Goal: Task Accomplishment & Management: Use online tool/utility

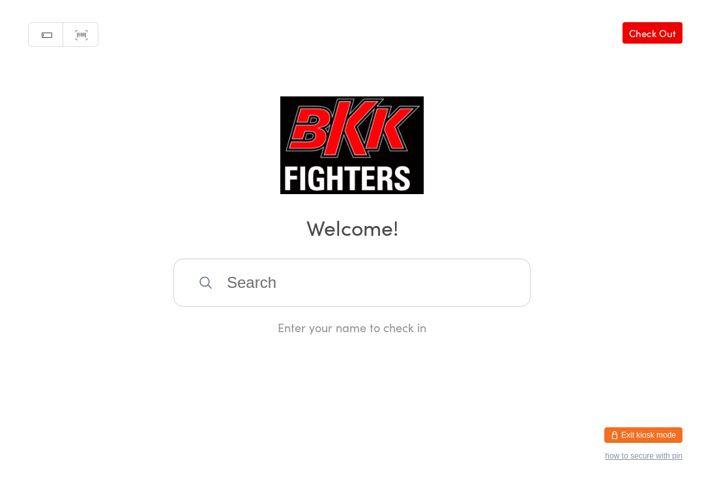
click at [248, 282] on input "search" at bounding box center [351, 283] width 357 height 48
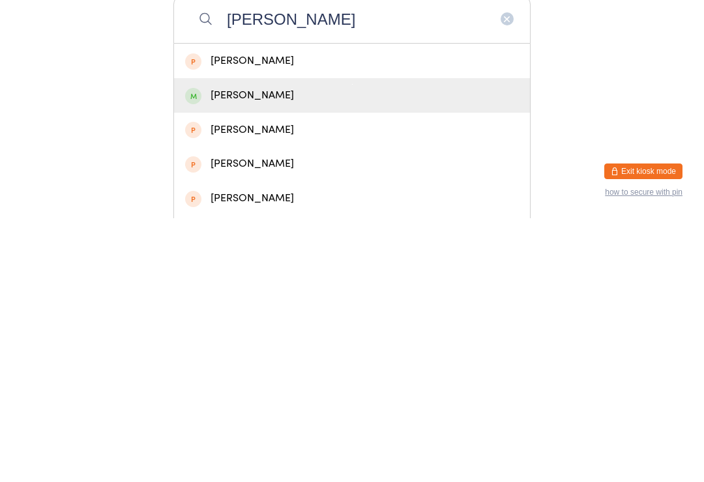
type input "Francesca"
click at [263, 351] on div "Francesca Pullen" at bounding box center [352, 360] width 334 height 18
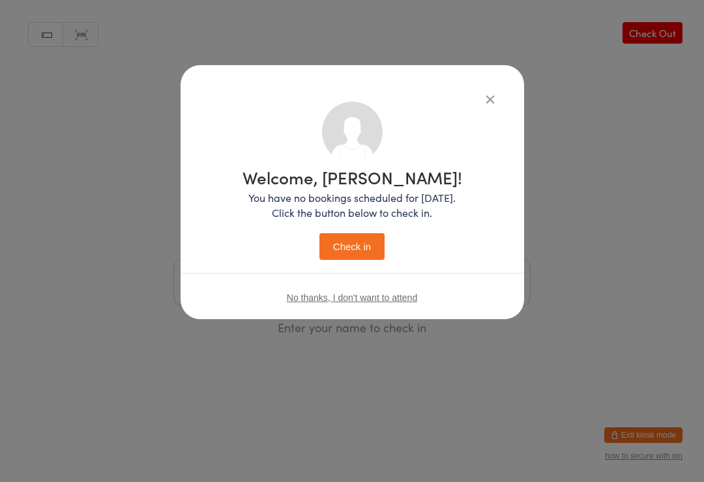
click at [367, 248] on button "Check in" at bounding box center [351, 246] width 65 height 27
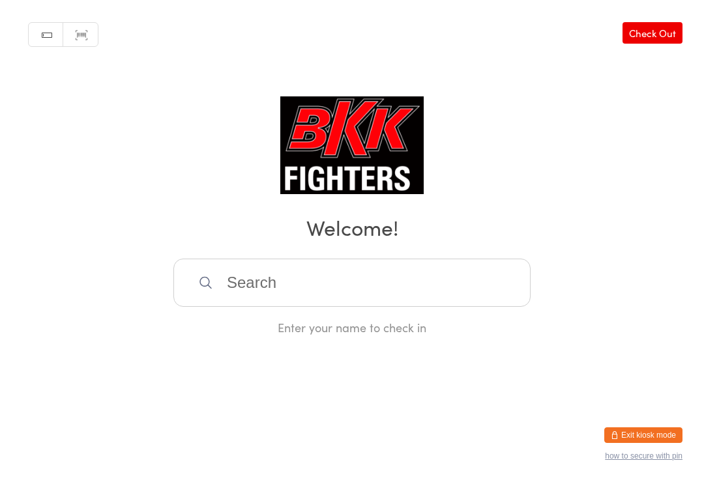
click at [646, 428] on button "Exit kiosk mode" at bounding box center [643, 436] width 78 height 16
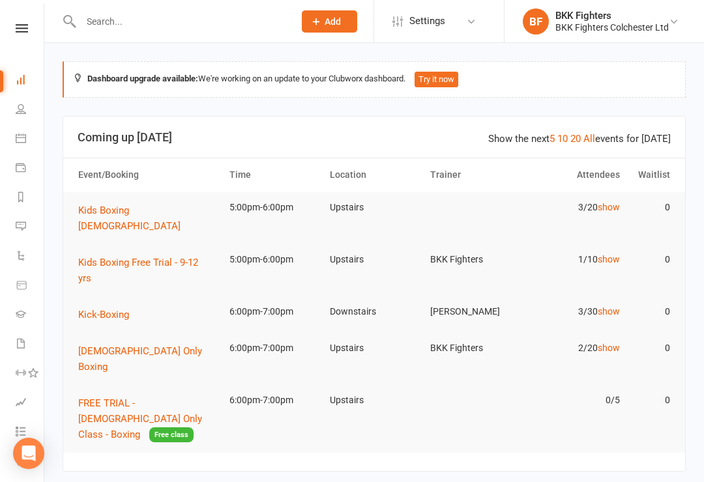
click at [111, 23] on input "text" at bounding box center [181, 21] width 208 height 18
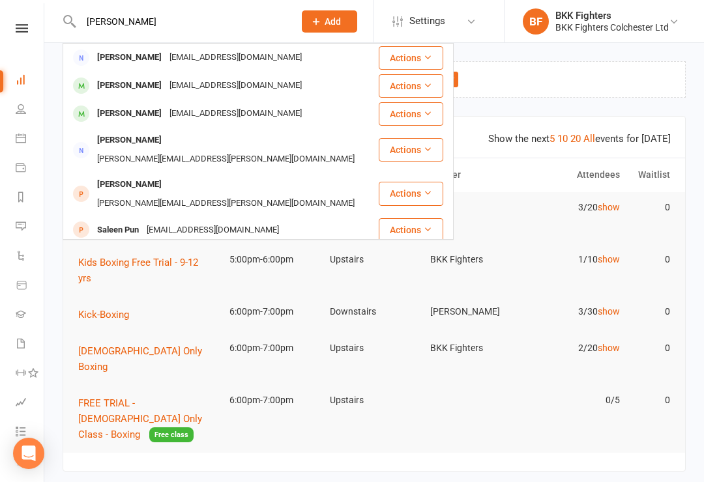
type input "Pullen"
click at [128, 113] on div "Francesca Pullen" at bounding box center [129, 113] width 72 height 19
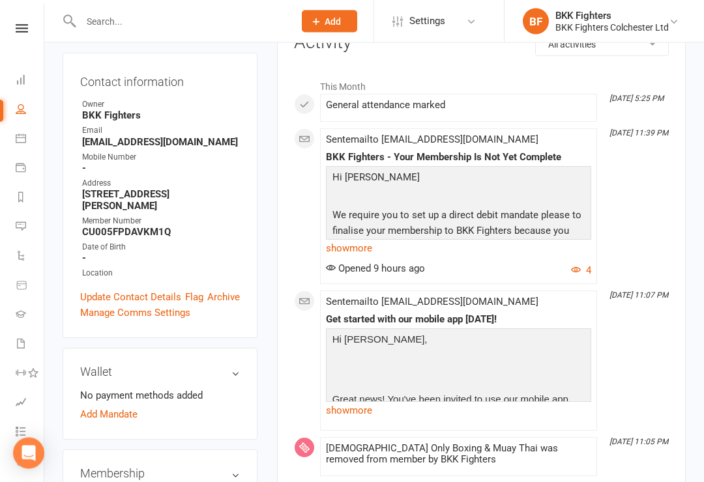
scroll to position [188, 0]
click at [120, 407] on link "Add Mandate" at bounding box center [108, 415] width 57 height 16
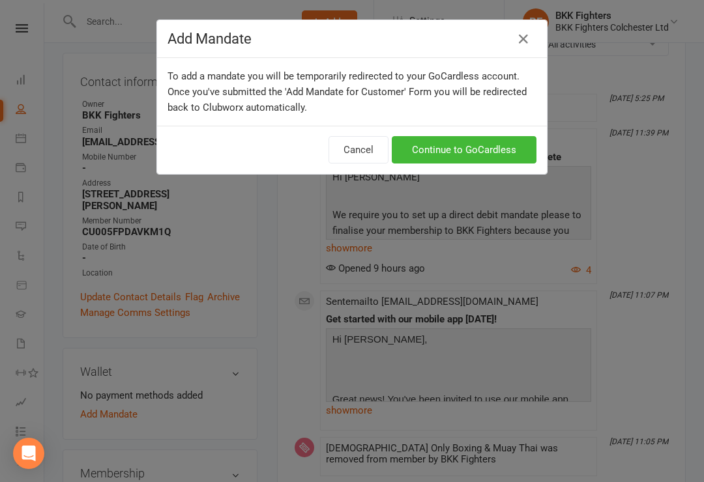
click at [463, 145] on link "Continue to GoCardless" at bounding box center [464, 149] width 145 height 27
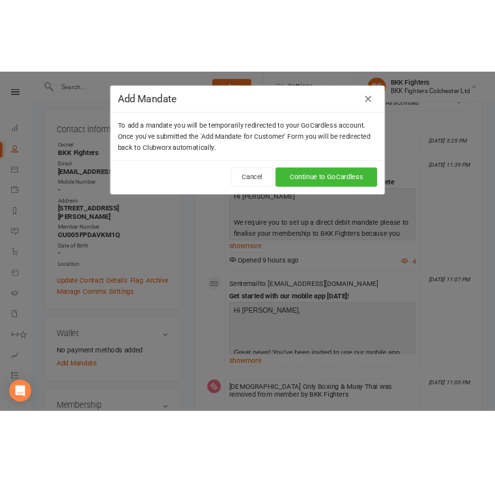
scroll to position [135, 0]
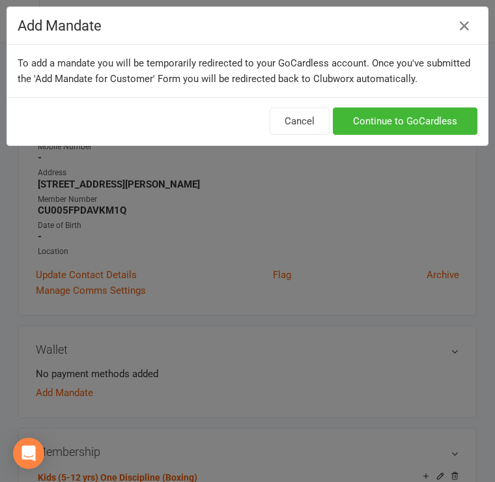
click at [460, 23] on icon "button" at bounding box center [465, 26] width 16 height 16
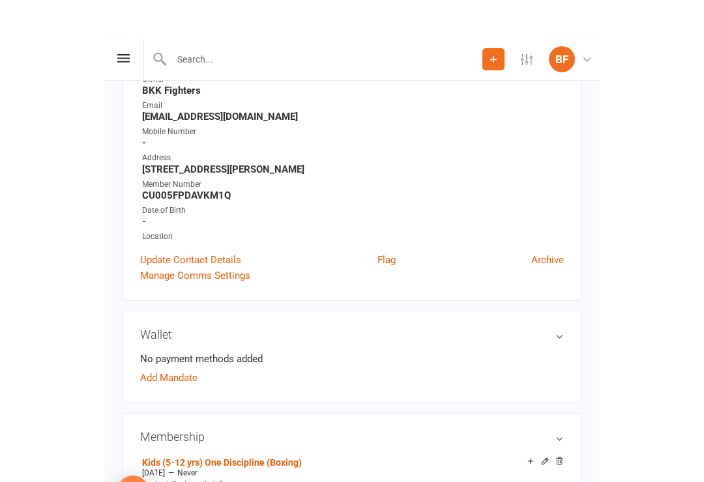
scroll to position [0, 0]
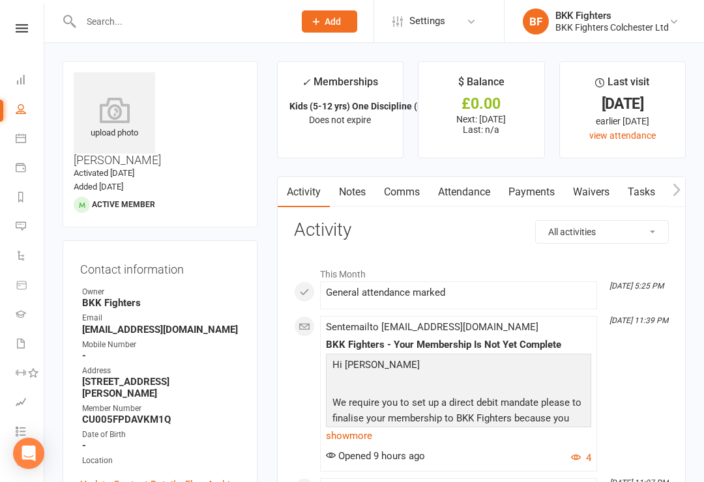
click at [25, 72] on link "Dashboard" at bounding box center [30, 80] width 29 height 29
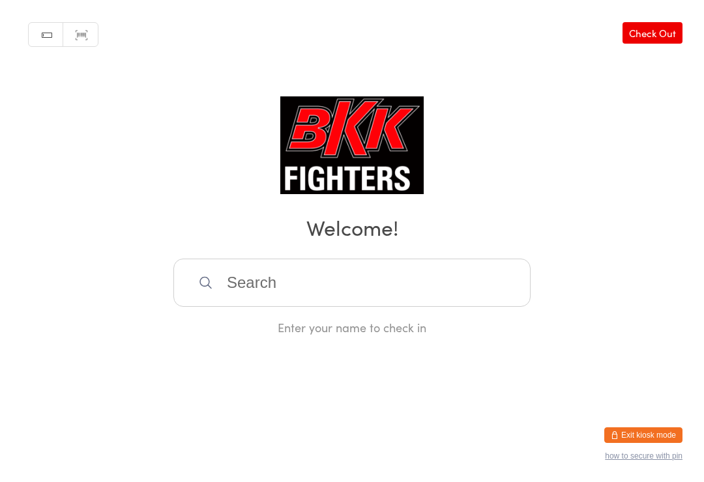
click at [484, 295] on input "search" at bounding box center [351, 283] width 357 height 48
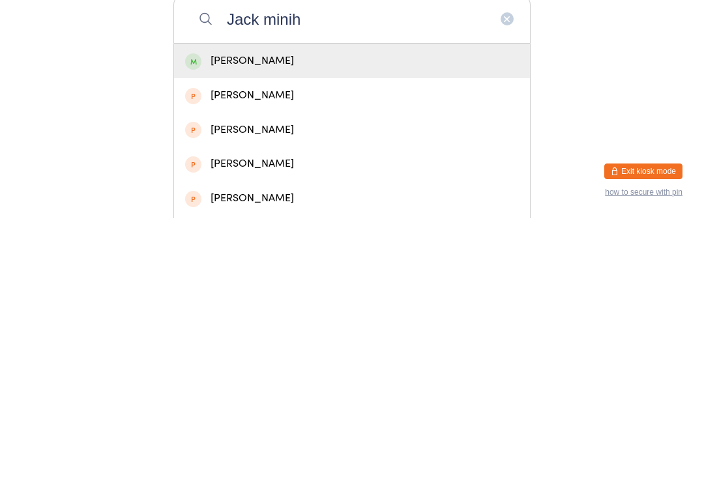
type input "Jack minih"
click at [437, 308] on div "[PERSON_NAME]" at bounding box center [352, 325] width 356 height 35
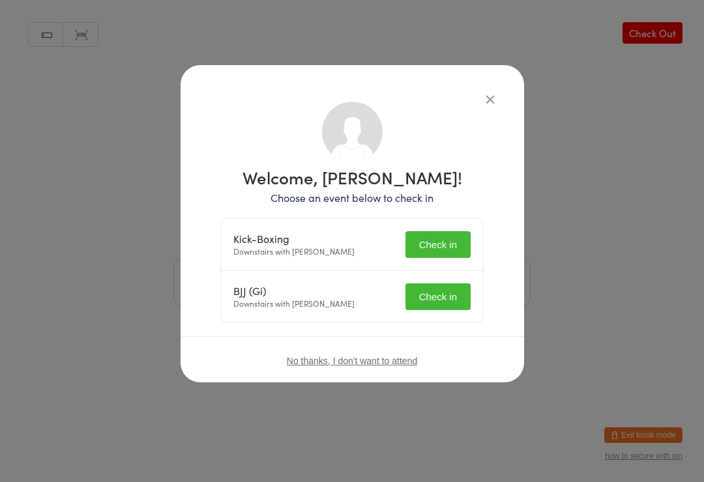
click at [444, 252] on button "Check in" at bounding box center [437, 244] width 65 height 27
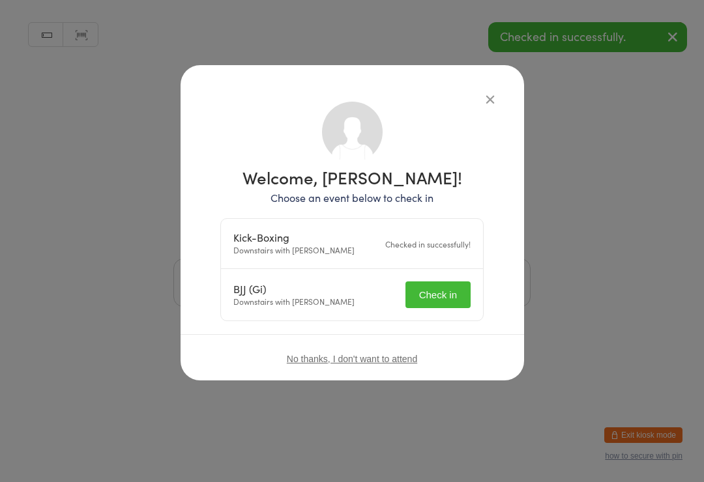
click at [447, 293] on button "Check in" at bounding box center [437, 295] width 65 height 27
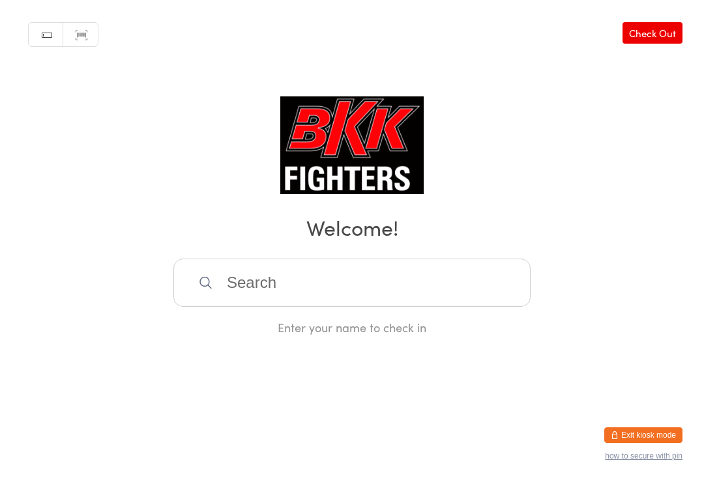
click at [205, 307] on input "search" at bounding box center [351, 283] width 357 height 48
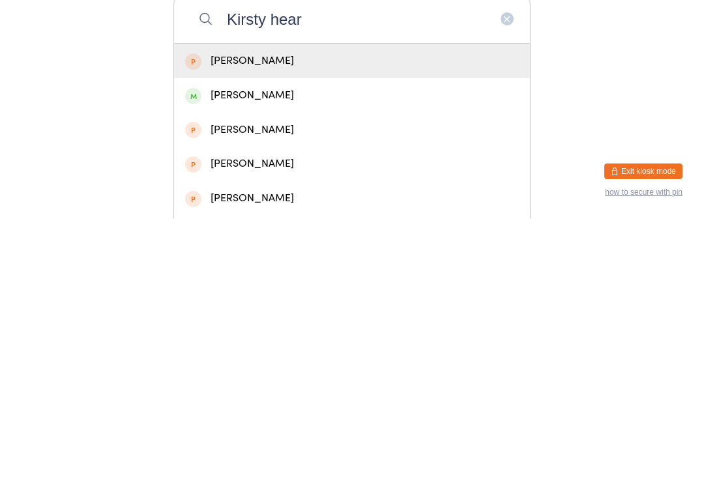
type input "Kirsty hear"
click at [214, 316] on div "[PERSON_NAME]" at bounding box center [352, 325] width 334 height 18
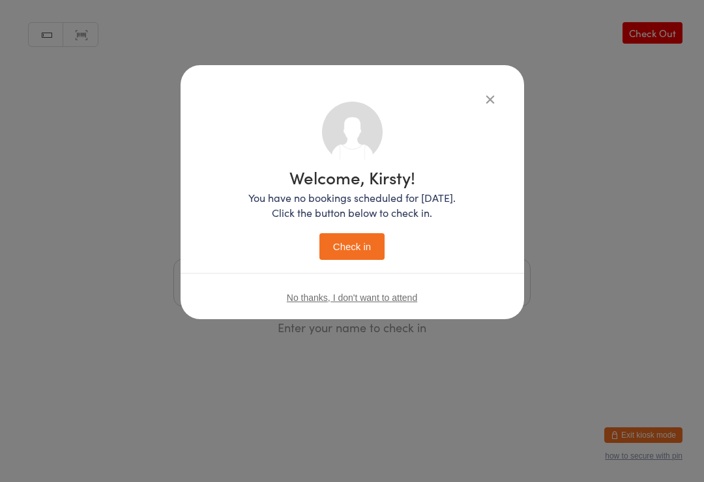
click at [349, 246] on button "Check in" at bounding box center [351, 246] width 65 height 27
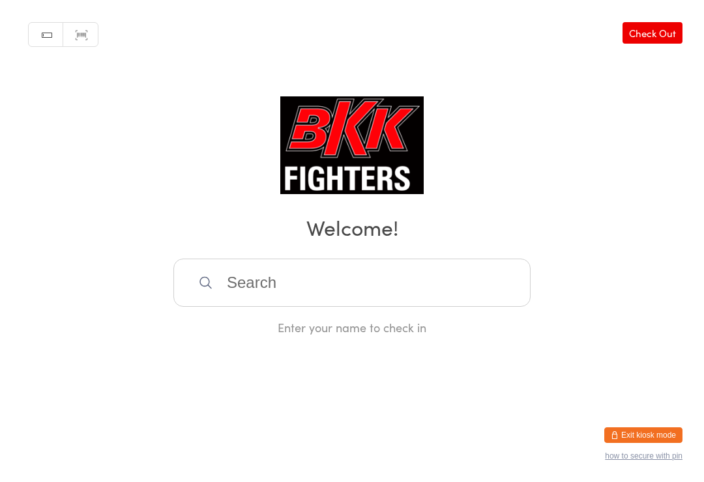
click at [245, 294] on input "search" at bounding box center [351, 283] width 357 height 48
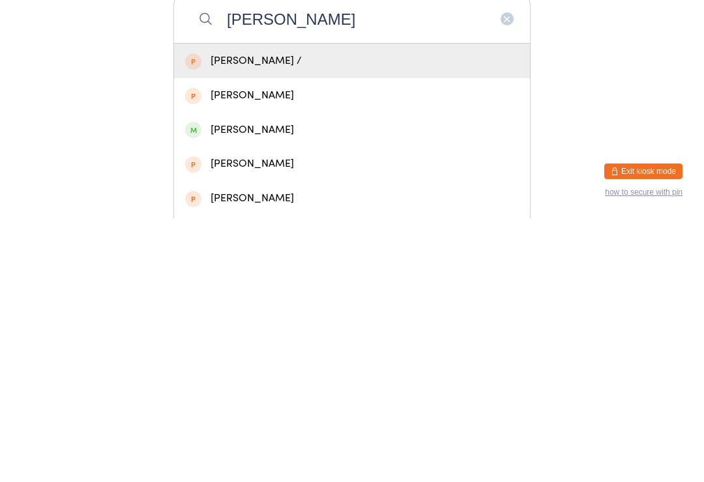
type input "[PERSON_NAME]"
click at [244, 385] on div "[PERSON_NAME]" at bounding box center [352, 394] width 334 height 18
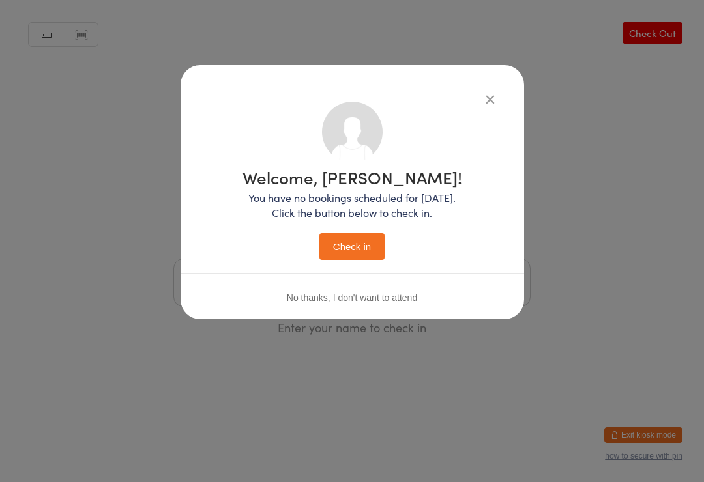
click at [336, 254] on button "Check in" at bounding box center [351, 246] width 65 height 27
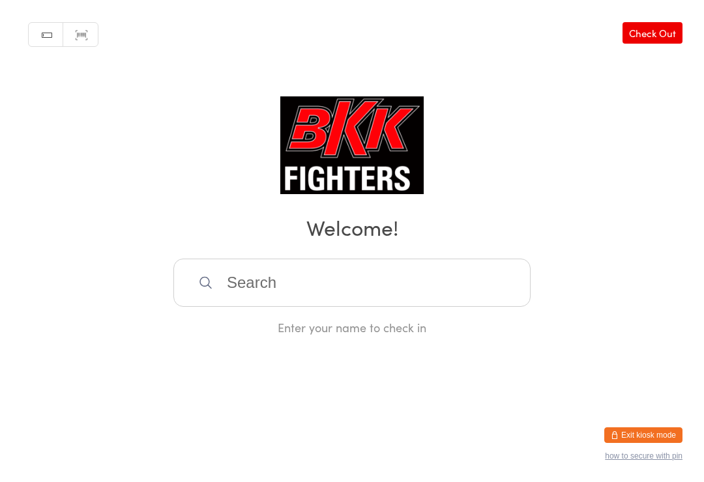
click at [265, 298] on input "search" at bounding box center [351, 283] width 357 height 48
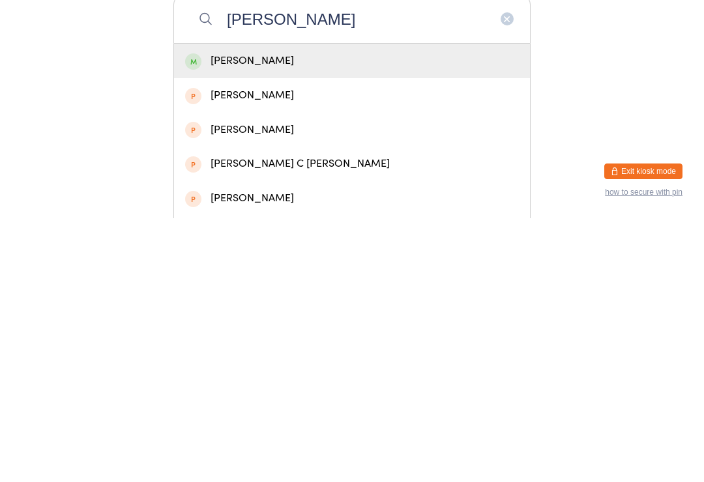
type input "[PERSON_NAME]"
click at [323, 316] on div "[PERSON_NAME]" at bounding box center [352, 325] width 334 height 18
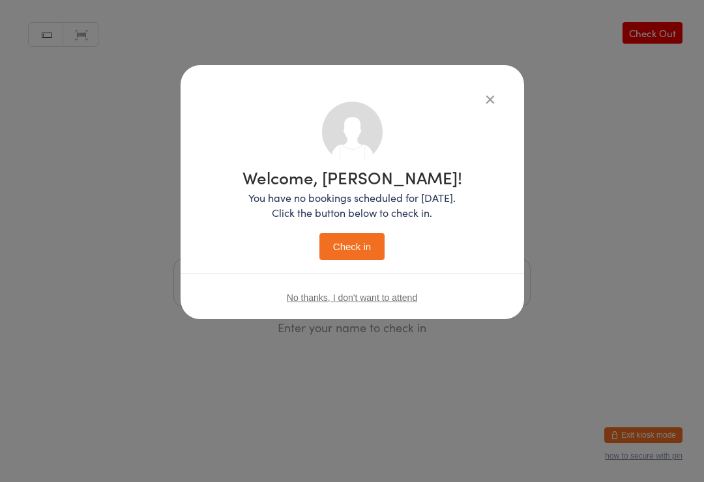
click at [357, 243] on button "Check in" at bounding box center [351, 246] width 65 height 27
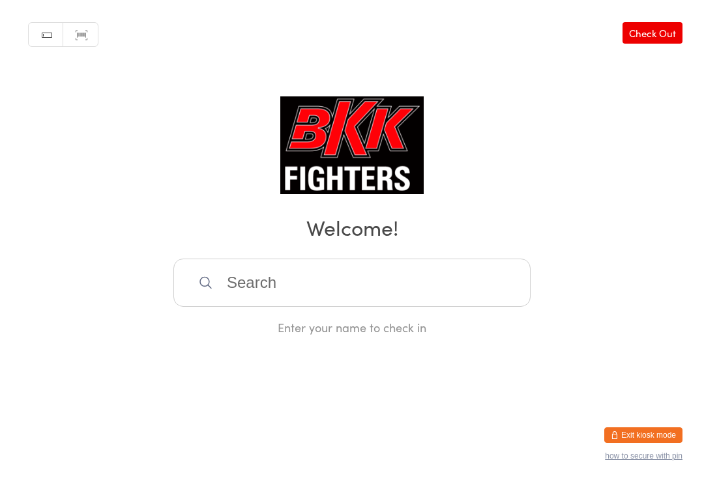
click at [231, 283] on input "search" at bounding box center [351, 283] width 357 height 48
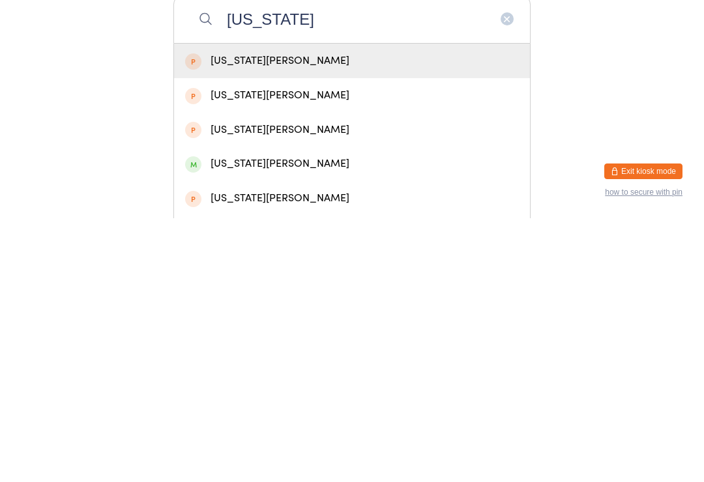
type input "[US_STATE]"
click at [265, 316] on div "[US_STATE][PERSON_NAME]" at bounding box center [352, 325] width 334 height 18
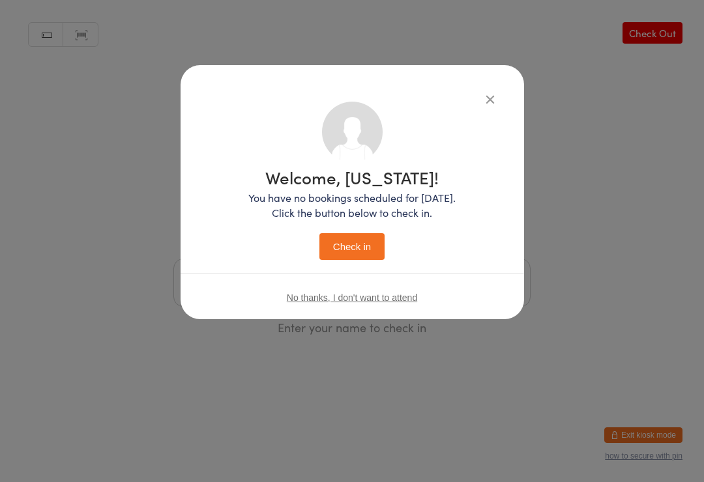
click at [347, 246] on button "Check in" at bounding box center [351, 246] width 65 height 27
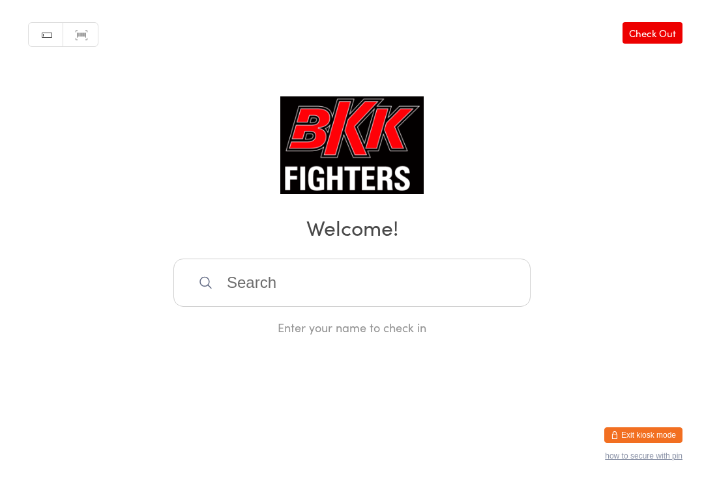
click at [272, 306] on input "search" at bounding box center [351, 283] width 357 height 48
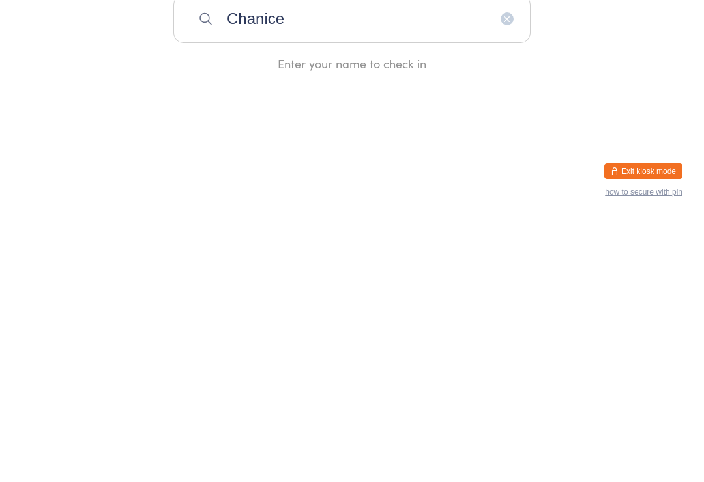
type input "Chanice"
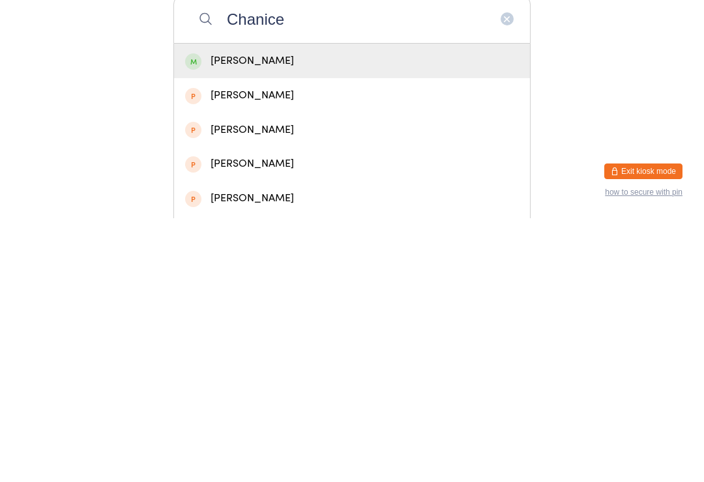
click at [346, 308] on div "[PERSON_NAME]" at bounding box center [352, 325] width 356 height 35
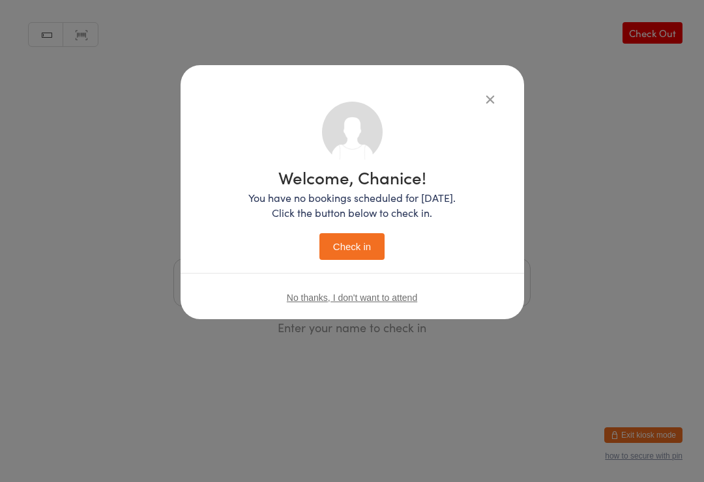
click at [364, 249] on button "Check in" at bounding box center [351, 246] width 65 height 27
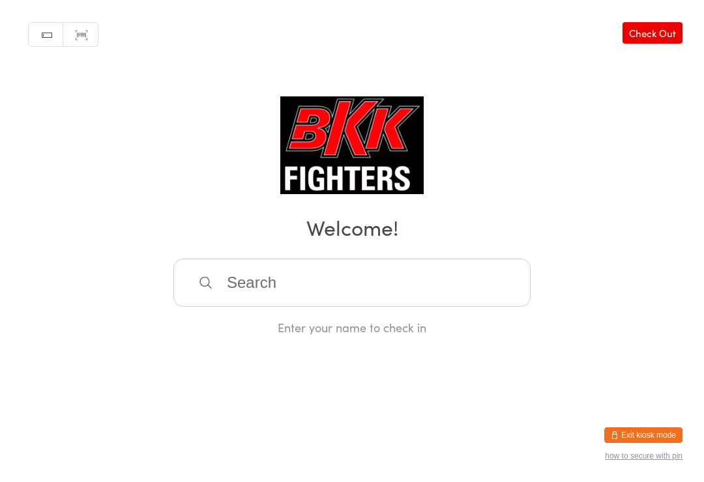
click at [231, 302] on input "search" at bounding box center [351, 283] width 357 height 48
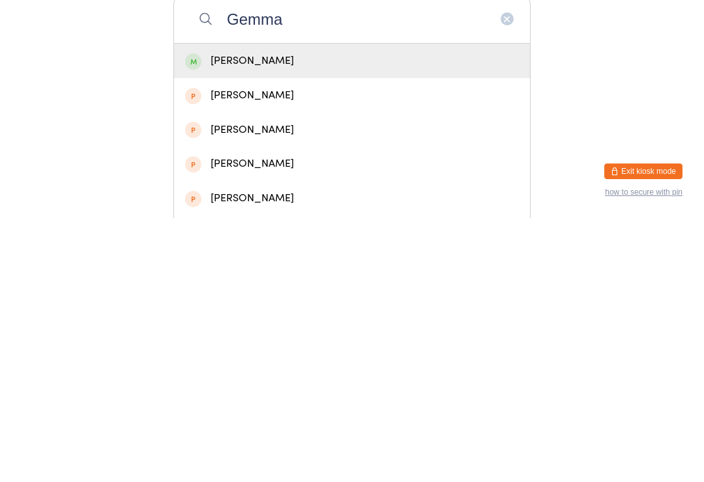
type input "Gemma"
click at [283, 316] on div "[PERSON_NAME]" at bounding box center [352, 325] width 334 height 18
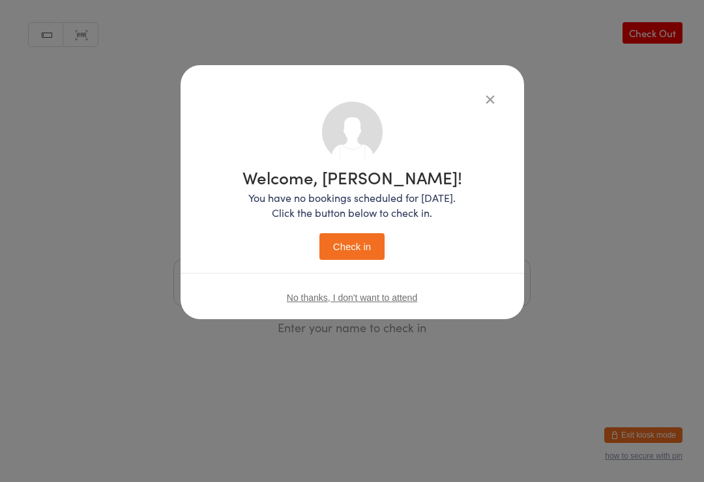
click at [343, 252] on button "Check in" at bounding box center [351, 246] width 65 height 27
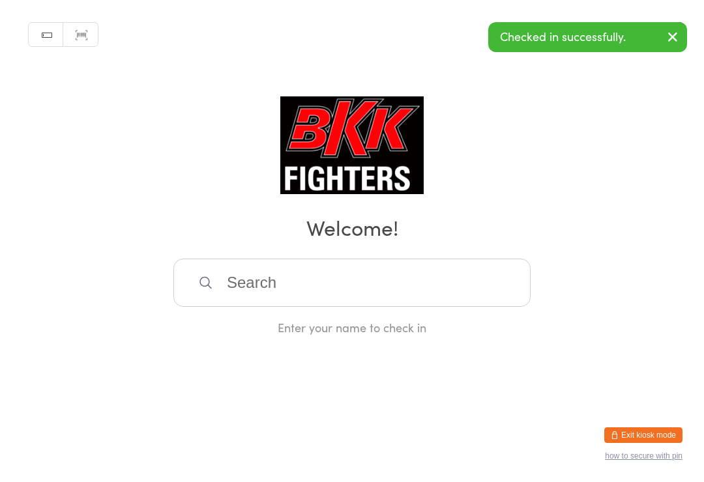
click at [281, 296] on input "search" at bounding box center [351, 283] width 357 height 48
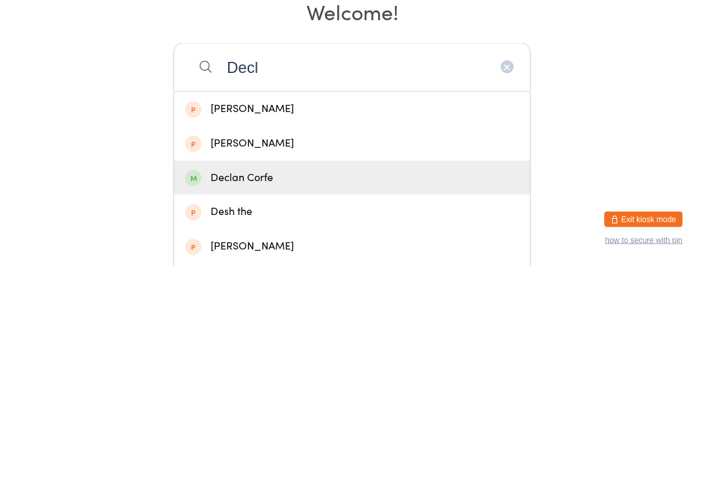
type input "Decl"
click at [264, 385] on div "Declan Corfe" at bounding box center [352, 394] width 334 height 18
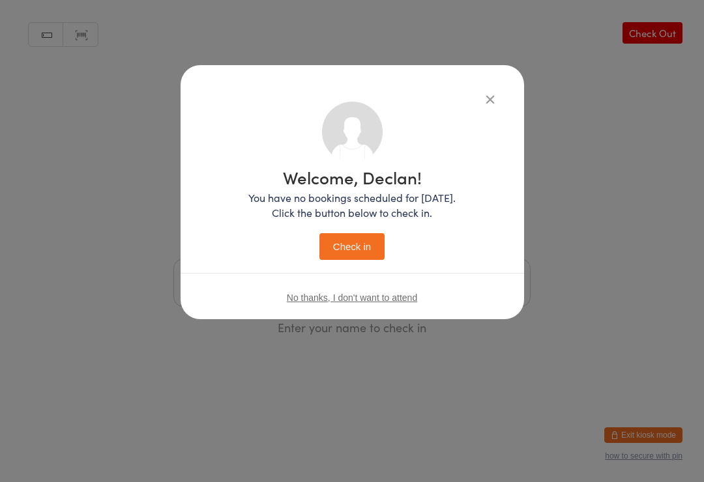
click at [348, 250] on button "Check in" at bounding box center [351, 246] width 65 height 27
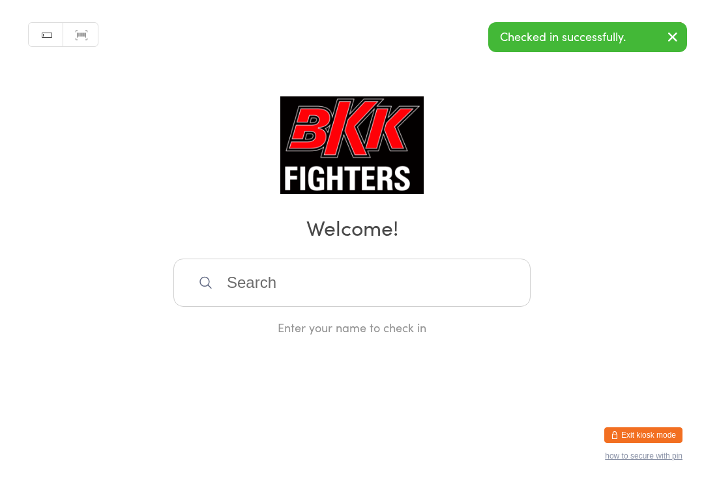
click at [252, 297] on input "search" at bounding box center [351, 283] width 357 height 48
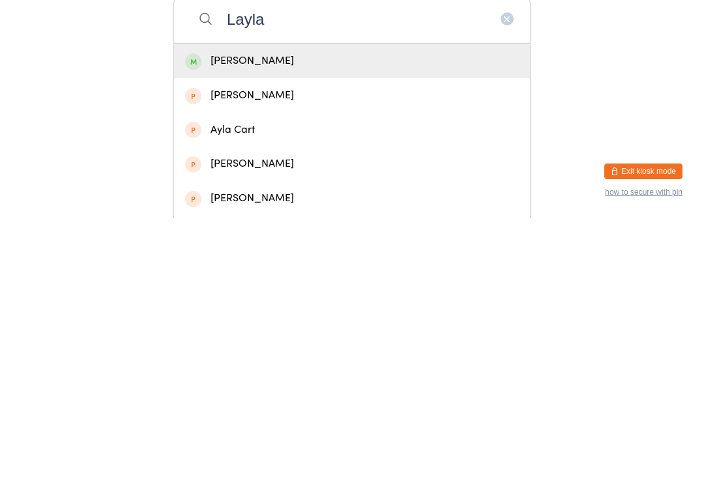
type input "Layla"
click at [250, 316] on div "[PERSON_NAME]" at bounding box center [352, 325] width 334 height 18
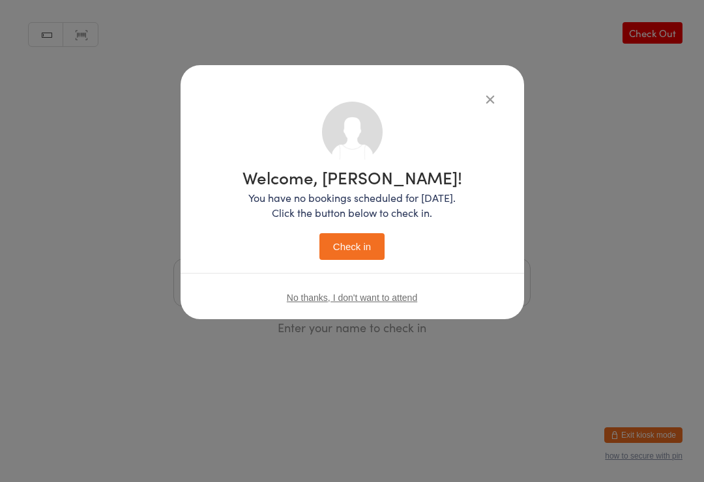
click at [357, 248] on button "Check in" at bounding box center [351, 246] width 65 height 27
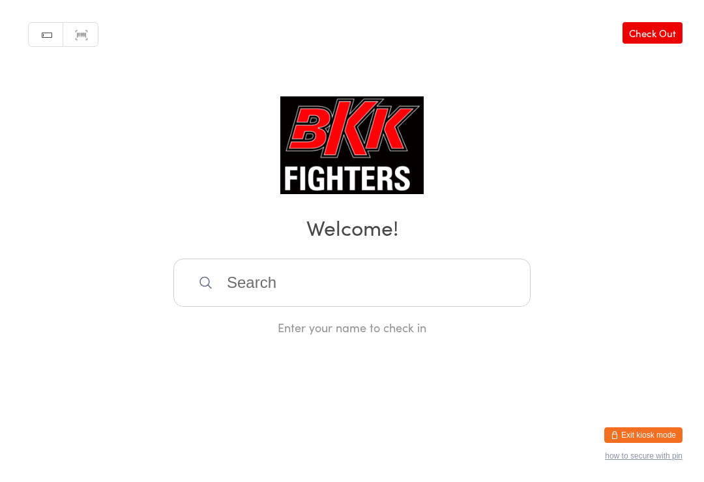
click at [274, 282] on input "search" at bounding box center [351, 283] width 357 height 48
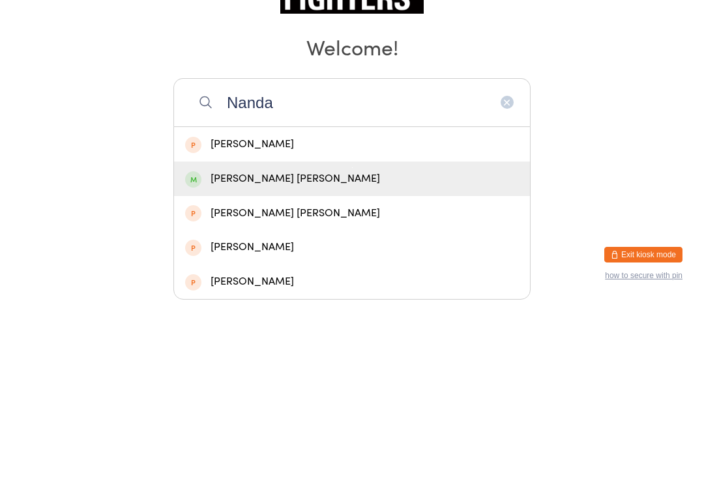
type input "Nanda"
click at [371, 342] on div "[PERSON_NAME] [PERSON_NAME]" at bounding box center [352, 359] width 356 height 35
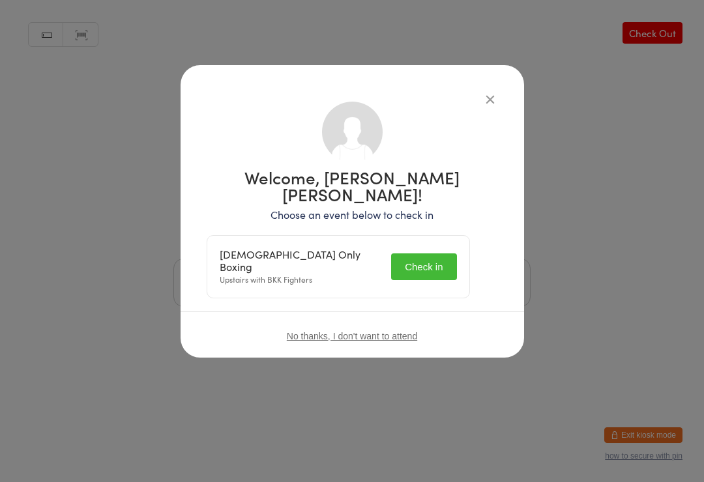
click at [433, 264] on button "Check in" at bounding box center [423, 267] width 65 height 27
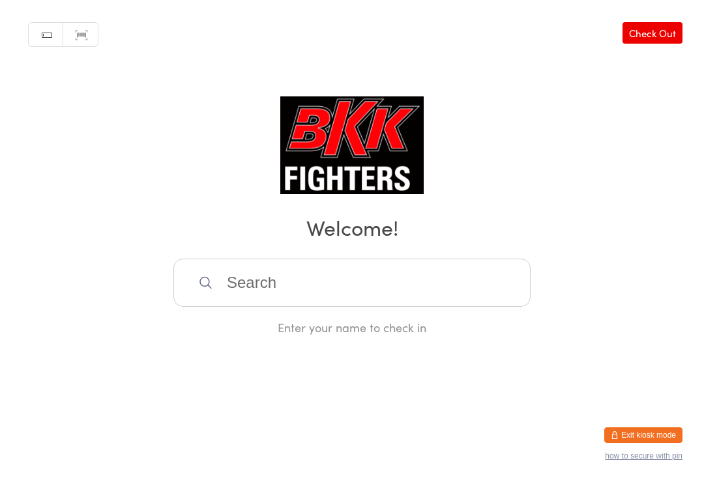
click at [334, 296] on input "search" at bounding box center [351, 283] width 357 height 48
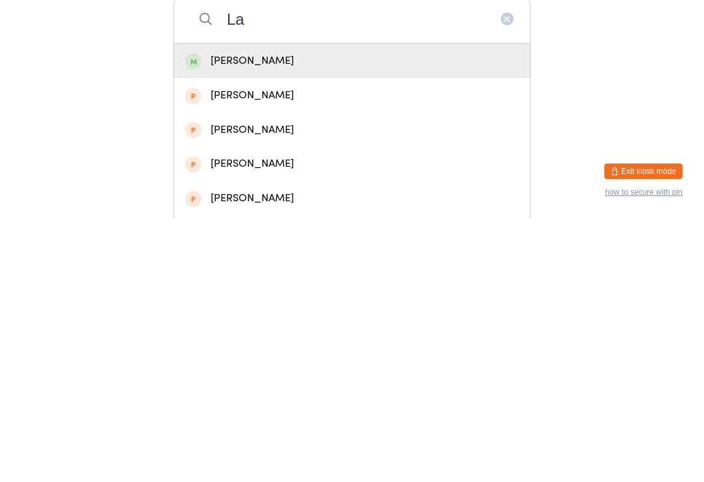
type input "L"
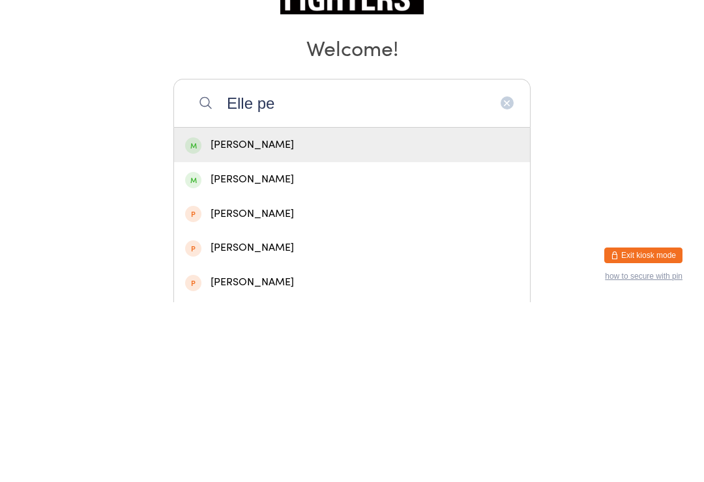
type input "Elle pe"
click at [319, 316] on div "[PERSON_NAME]" at bounding box center [352, 325] width 334 height 18
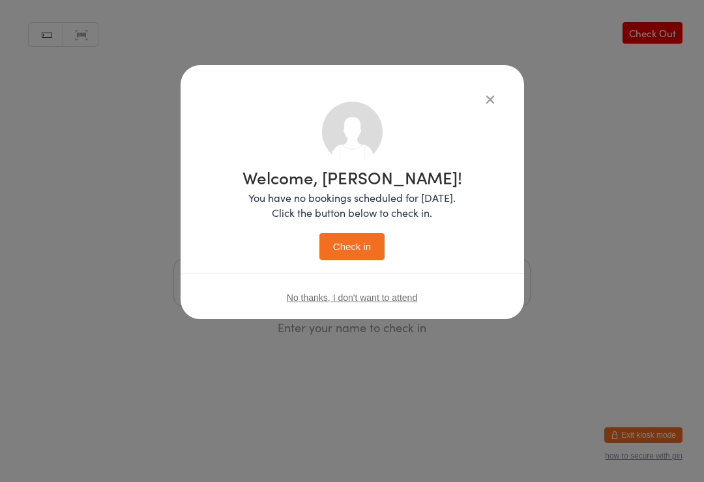
click at [359, 252] on button "Check in" at bounding box center [351, 246] width 65 height 27
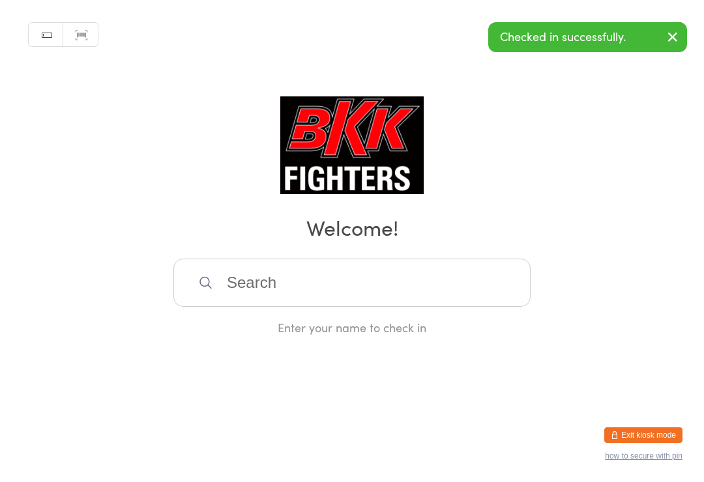
click at [450, 298] on input "search" at bounding box center [351, 283] width 357 height 48
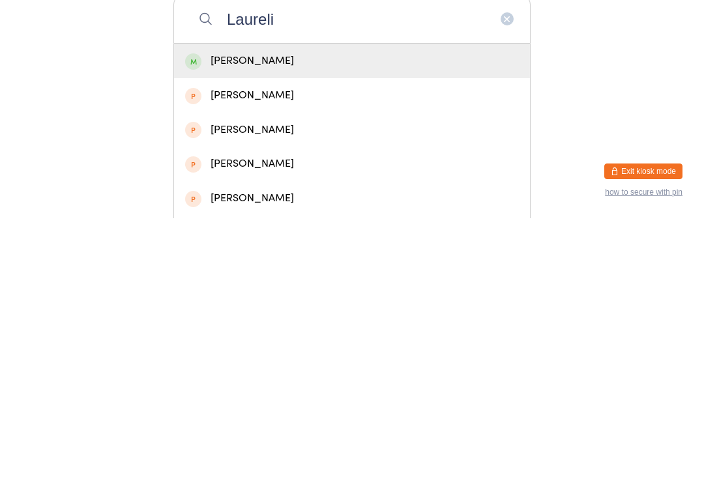
type input "Laureli"
click at [300, 316] on div "[PERSON_NAME]" at bounding box center [352, 325] width 334 height 18
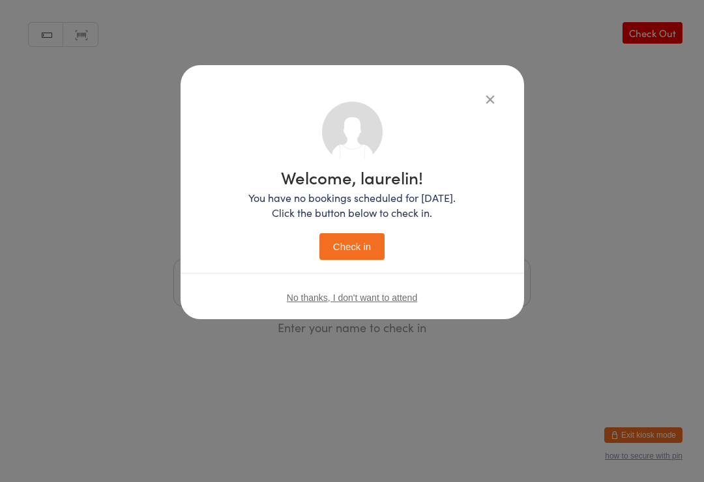
click at [353, 245] on button "Check in" at bounding box center [351, 246] width 65 height 27
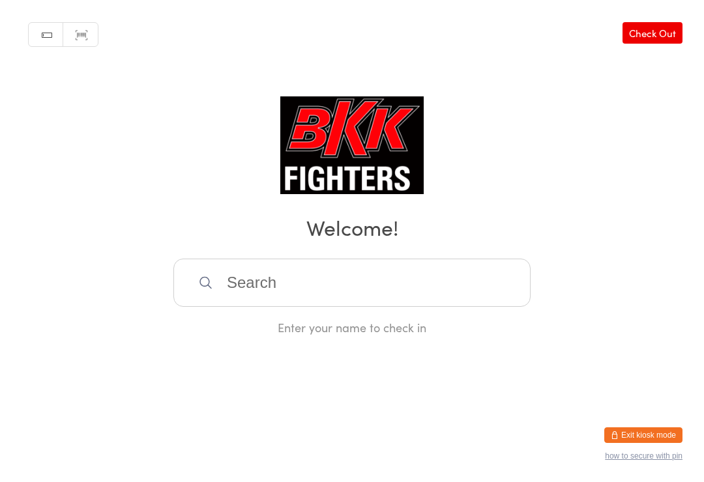
click at [498, 305] on input "search" at bounding box center [351, 283] width 357 height 48
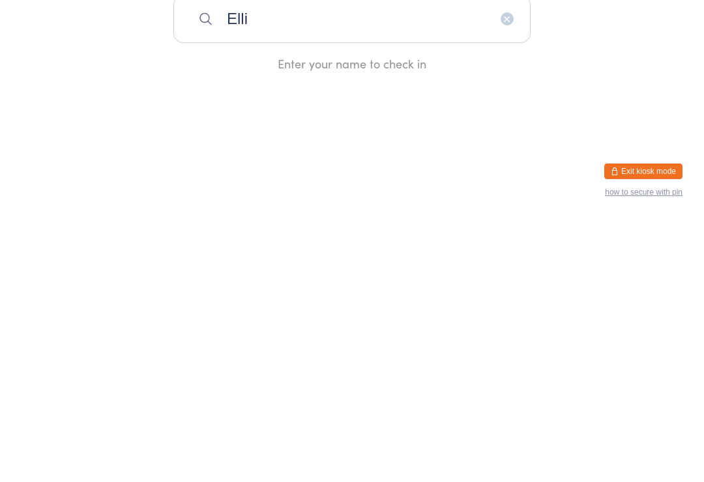
type input "[PERSON_NAME]"
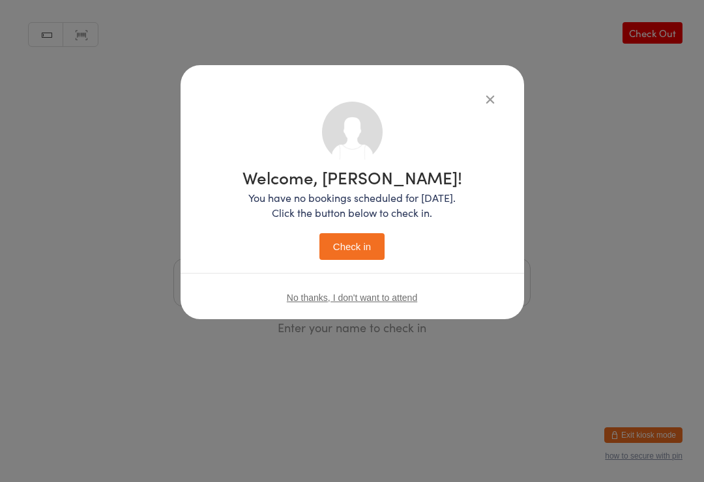
click at [483, 94] on icon "button" at bounding box center [490, 99] width 14 height 14
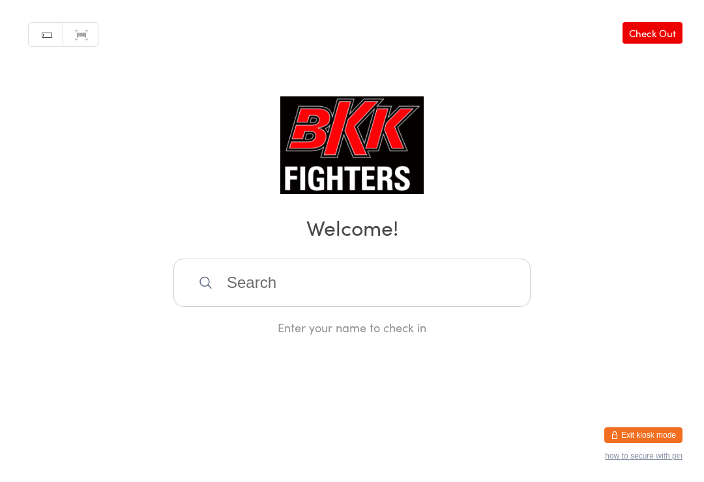
click at [438, 285] on input "search" at bounding box center [351, 283] width 357 height 48
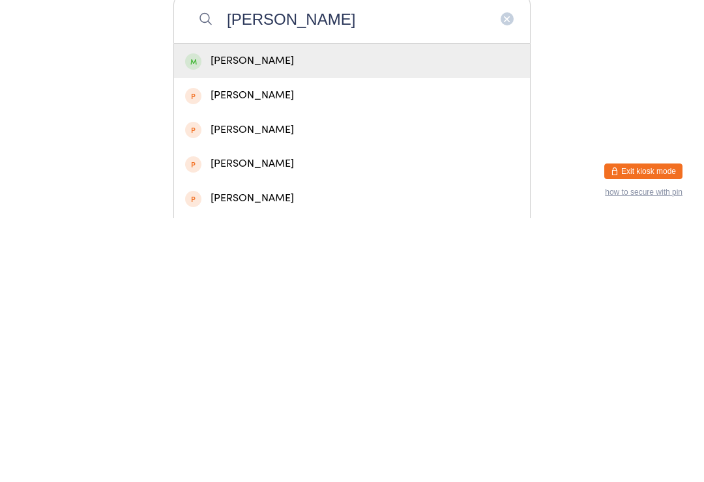
type input "[PERSON_NAME]"
click at [410, 308] on div "[PERSON_NAME]" at bounding box center [352, 325] width 356 height 35
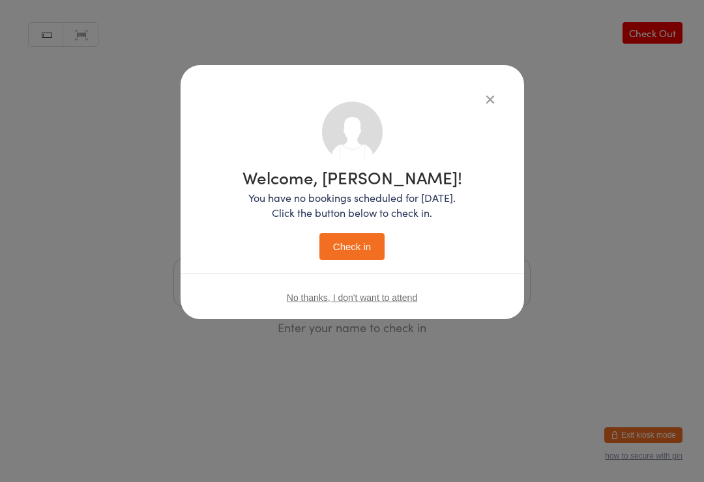
click at [342, 243] on button "Check in" at bounding box center [351, 246] width 65 height 27
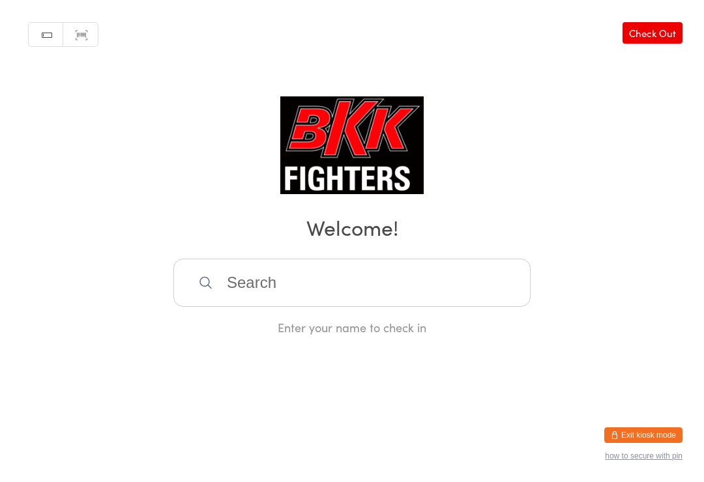
click at [320, 296] on input "search" at bounding box center [351, 283] width 357 height 48
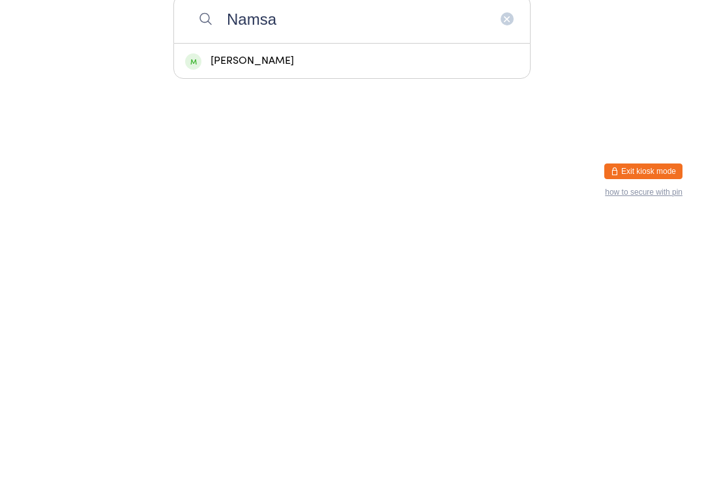
type input "Namsa"
click at [321, 316] on div "[PERSON_NAME]" at bounding box center [352, 325] width 334 height 18
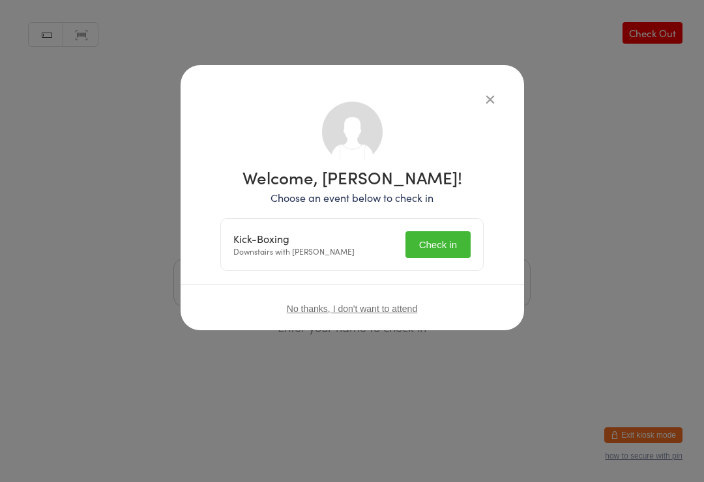
click at [429, 243] on button "Check in" at bounding box center [437, 244] width 65 height 27
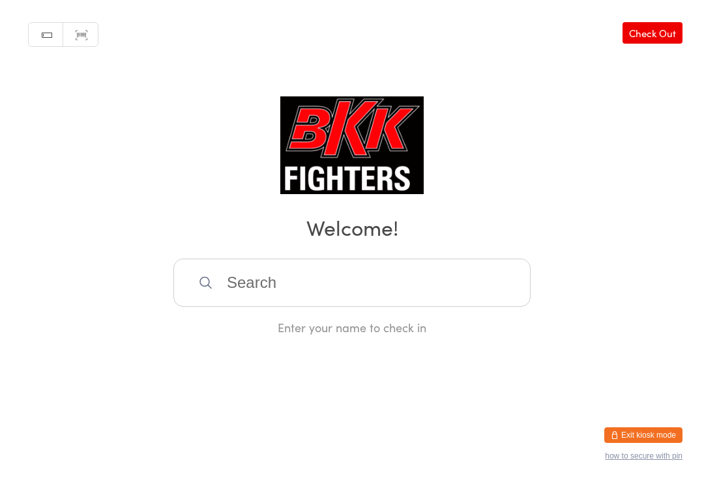
click at [267, 278] on input "search" at bounding box center [351, 283] width 357 height 48
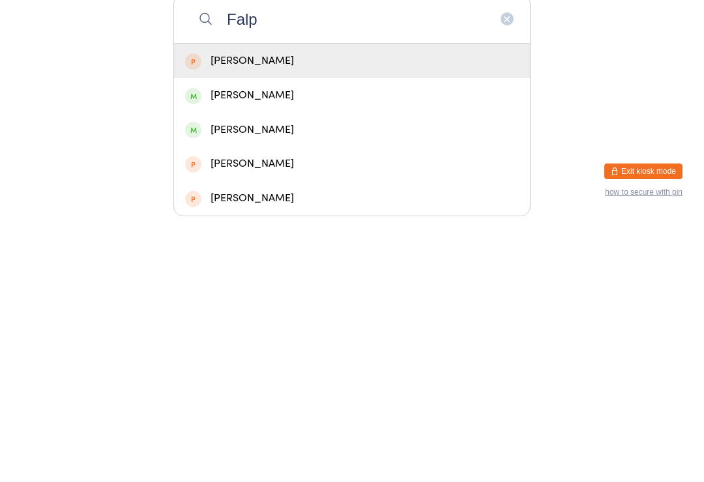
type input "Falp"
click at [225, 351] on div "[PERSON_NAME]" at bounding box center [352, 360] width 334 height 18
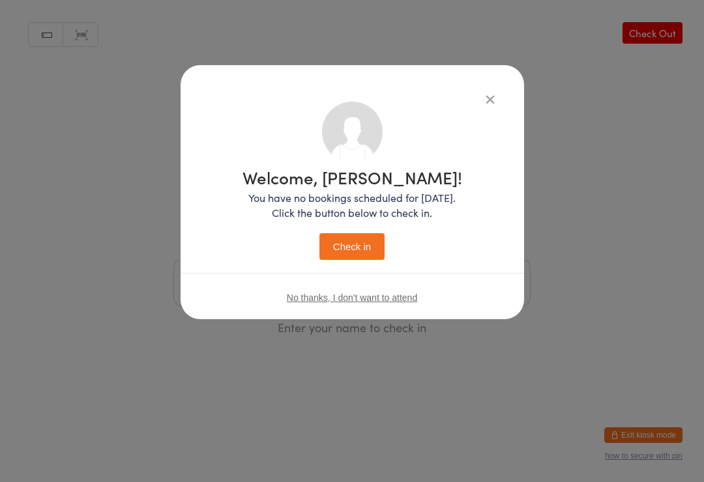
click at [344, 245] on button "Check in" at bounding box center [351, 246] width 65 height 27
